Goal: Information Seeking & Learning: Learn about a topic

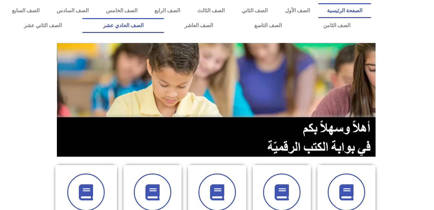
click at [164, 22] on link "الصف الحادي عشر" at bounding box center [123, 25] width 82 height 15
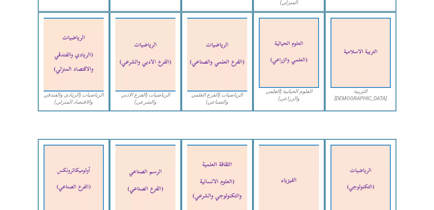
scroll to position [405, 0]
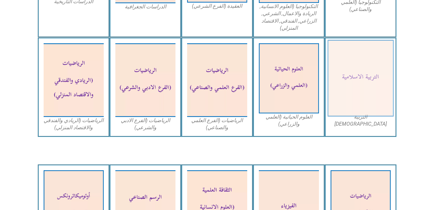
click at [359, 86] on img at bounding box center [360, 78] width 66 height 77
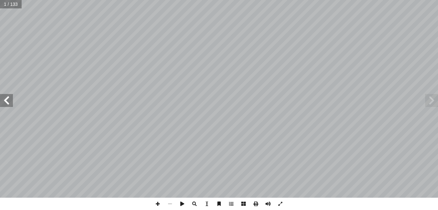
click at [8, 100] on span at bounding box center [6, 100] width 13 height 13
click at [22, 7] on input "text" at bounding box center [13, 4] width 26 height 8
type input "**"
click at [9, 99] on span at bounding box center [6, 100] width 13 height 13
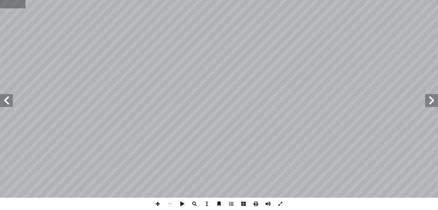
click at [20, 5] on input "text" at bounding box center [13, 4] width 26 height 8
type input "**"
click at [9, 103] on span at bounding box center [6, 100] width 13 height 13
click at [157, 204] on span at bounding box center [158, 204] width 12 height 12
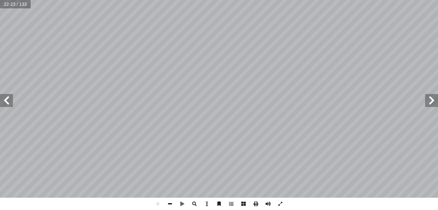
click at [172, 202] on span at bounding box center [170, 204] width 12 height 12
click at [8, 105] on span at bounding box center [6, 100] width 13 height 13
click at [159, 203] on span at bounding box center [158, 204] width 12 height 12
click at [168, 203] on span at bounding box center [170, 204] width 12 height 12
click at [5, 101] on span at bounding box center [6, 100] width 13 height 13
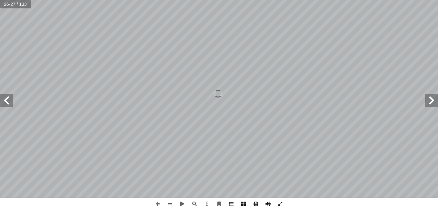
click at [429, 99] on span at bounding box center [432, 100] width 13 height 13
click at [159, 202] on span at bounding box center [158, 204] width 12 height 12
click at [172, 204] on span at bounding box center [170, 204] width 12 height 12
click at [4, 100] on span at bounding box center [6, 100] width 13 height 13
click at [157, 205] on span at bounding box center [158, 204] width 12 height 12
